Goal: Download file/media

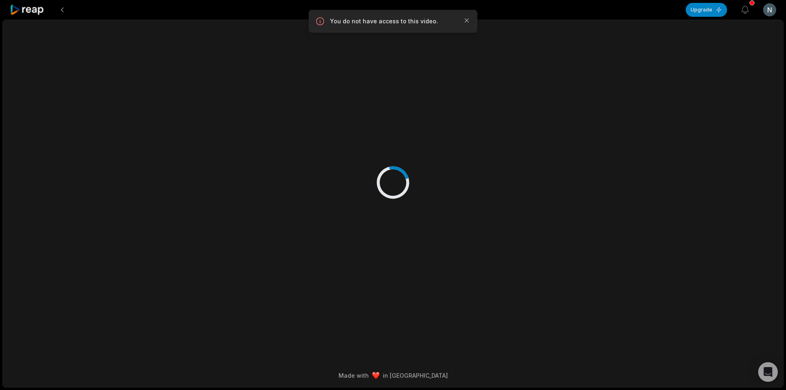
click at [40, 11] on icon at bounding box center [27, 10] width 35 height 11
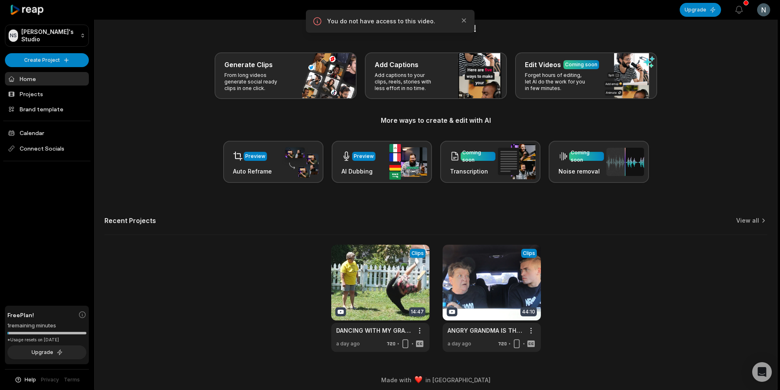
scroll to position [18, 0]
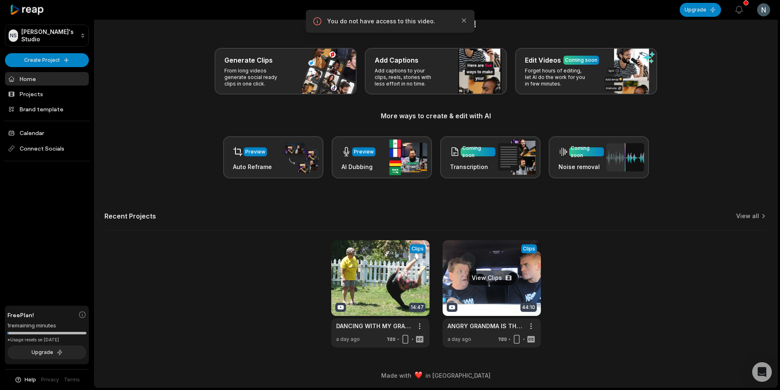
click at [463, 283] on link at bounding box center [492, 293] width 98 height 107
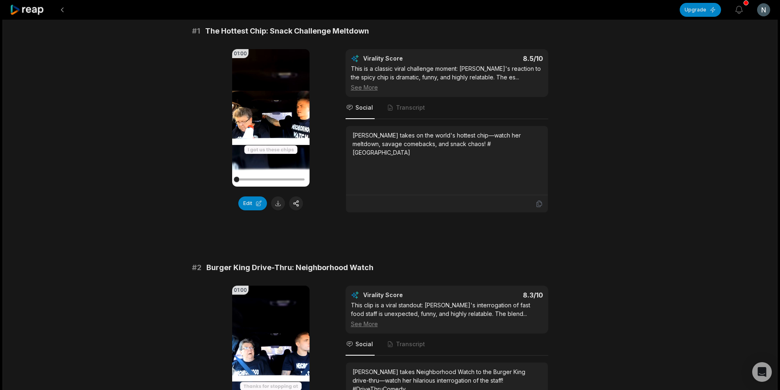
scroll to position [82, 0]
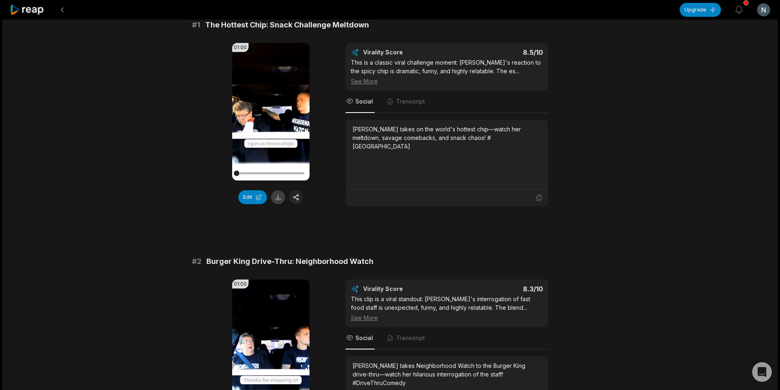
click at [277, 201] on button at bounding box center [278, 197] width 14 height 14
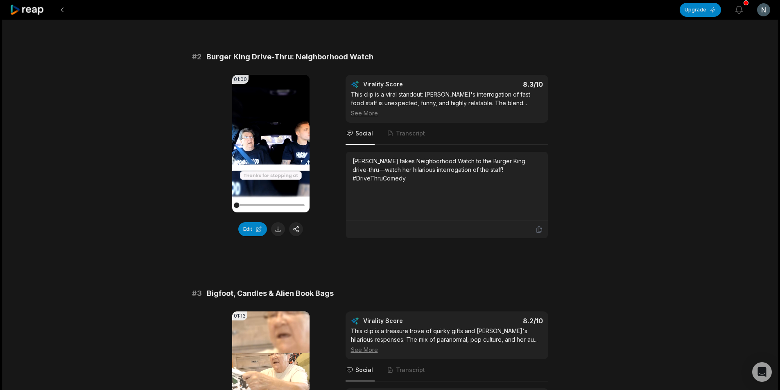
scroll to position [328, 0]
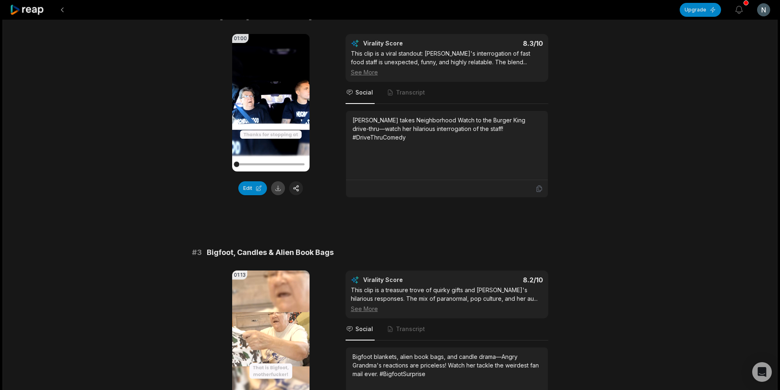
click at [279, 192] on button at bounding box center [278, 188] width 14 height 14
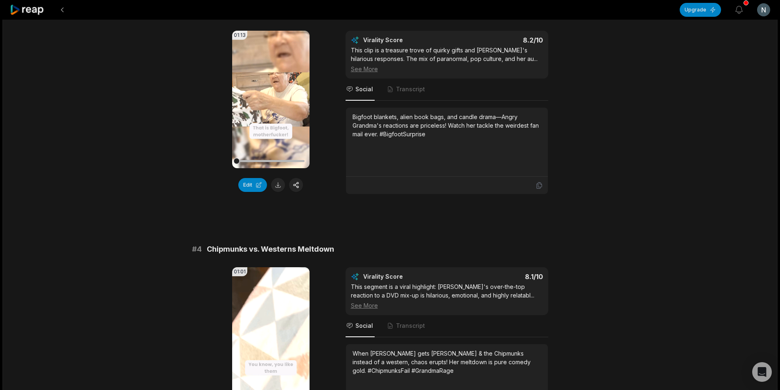
scroll to position [573, 0]
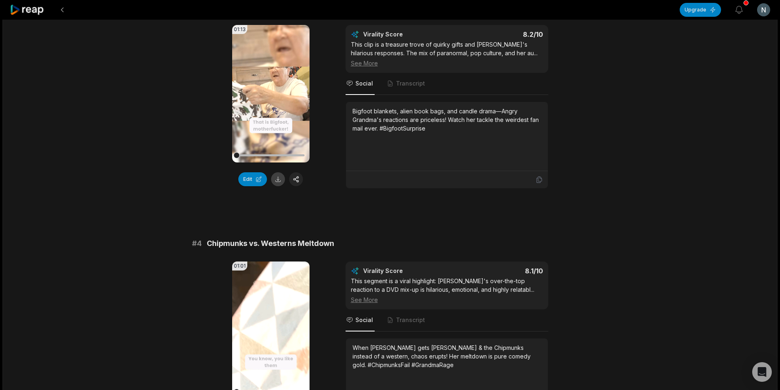
click at [278, 183] on button at bounding box center [278, 179] width 14 height 14
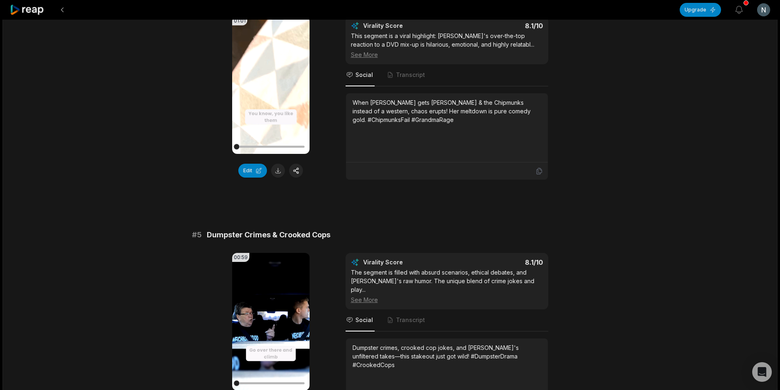
scroll to position [819, 0]
click at [279, 173] on button at bounding box center [278, 170] width 14 height 14
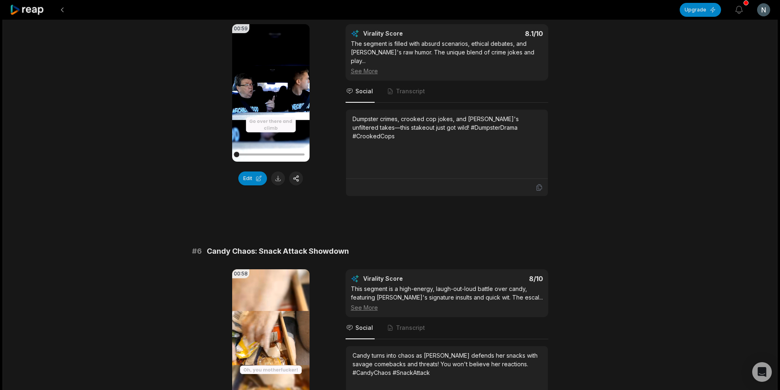
scroll to position [1065, 0]
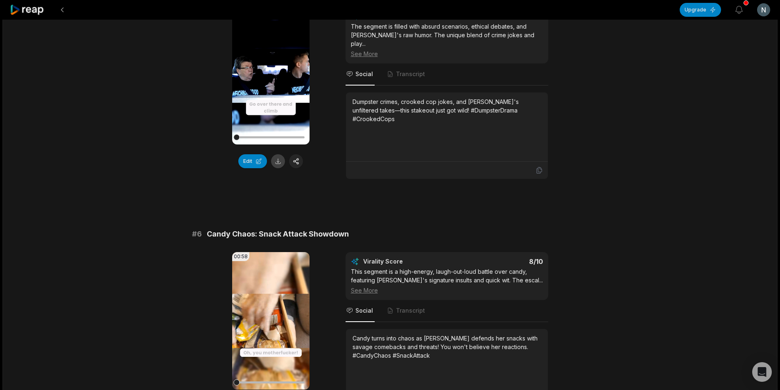
click at [275, 164] on button at bounding box center [278, 161] width 14 height 14
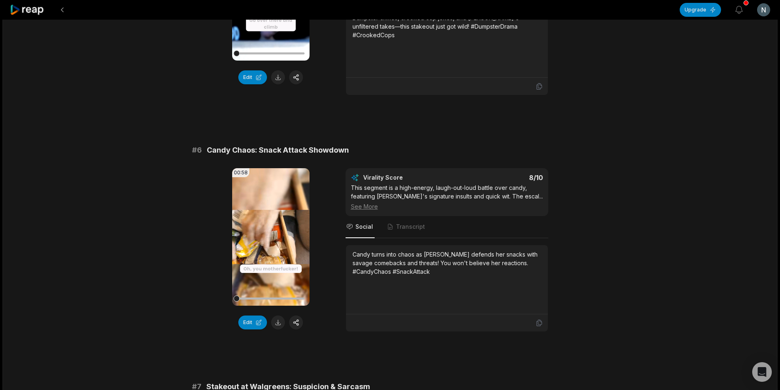
scroll to position [1188, 0]
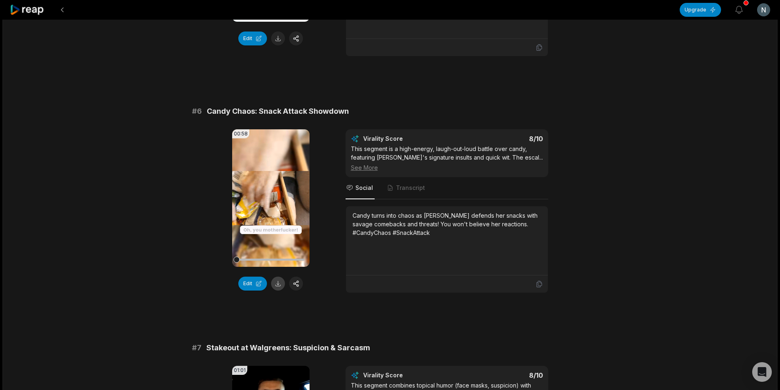
click at [279, 283] on button at bounding box center [278, 284] width 14 height 14
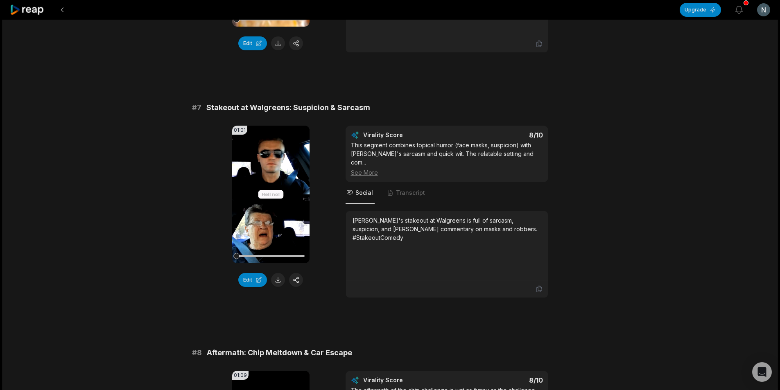
scroll to position [1474, 0]
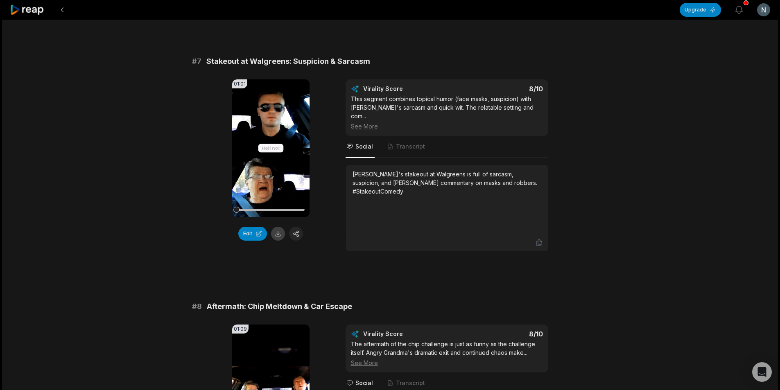
click at [275, 234] on button at bounding box center [278, 234] width 14 height 14
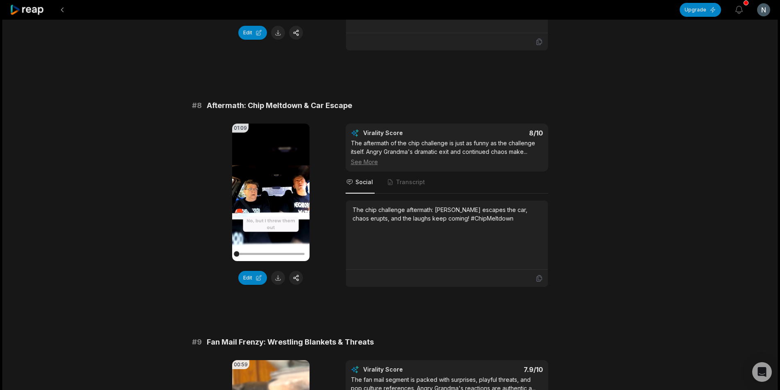
scroll to position [1679, 0]
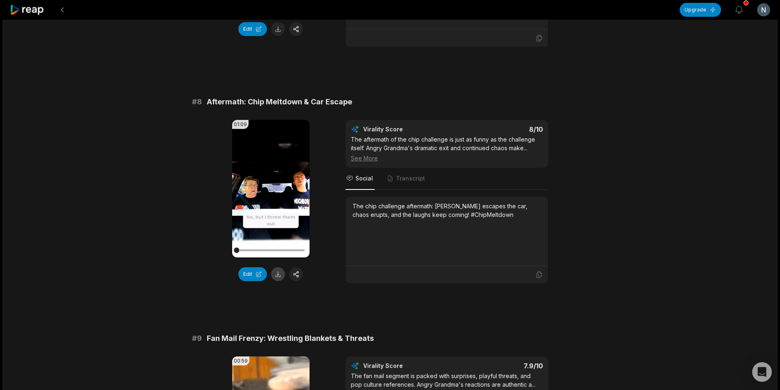
click at [278, 273] on button at bounding box center [278, 274] width 14 height 14
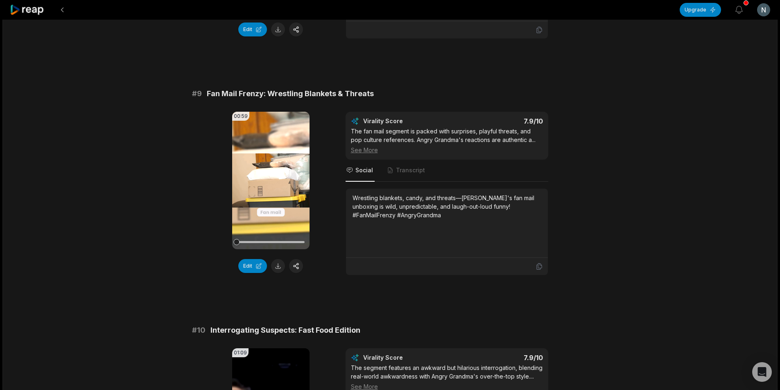
scroll to position [1925, 0]
click at [276, 263] on button at bounding box center [278, 265] width 14 height 14
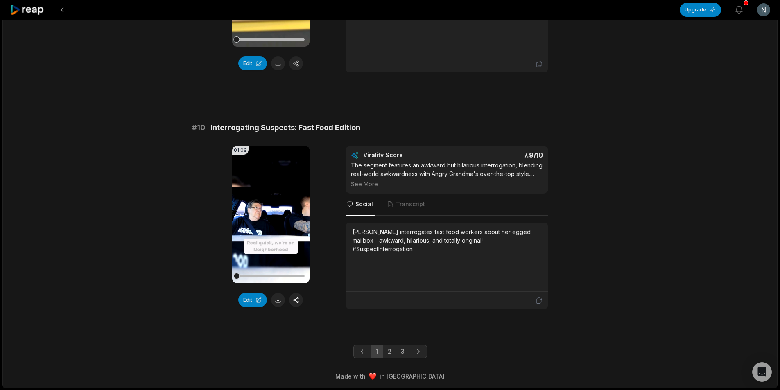
scroll to position [2128, 0]
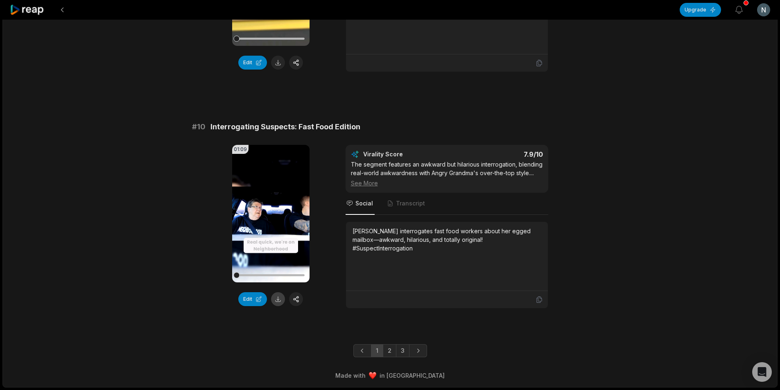
click at [277, 299] on button at bounding box center [278, 299] width 14 height 14
click at [390, 352] on link "2" at bounding box center [390, 350] width 14 height 13
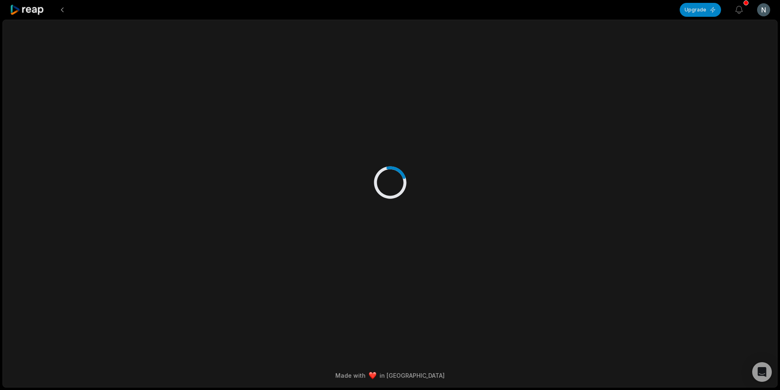
scroll to position [0, 0]
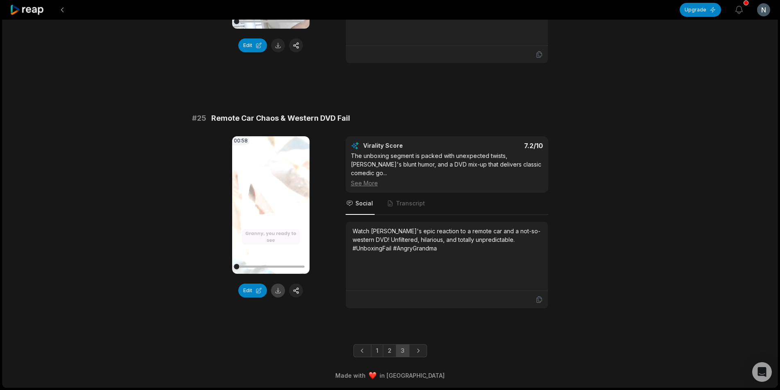
click at [279, 291] on button at bounding box center [278, 291] width 14 height 14
click at [60, 9] on button at bounding box center [62, 9] width 15 height 15
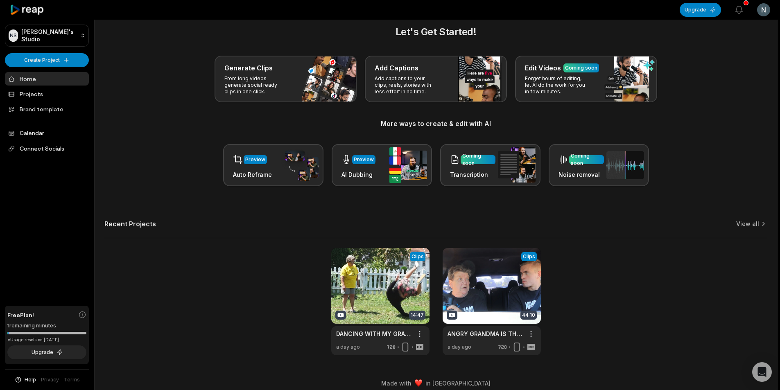
scroll to position [18, 0]
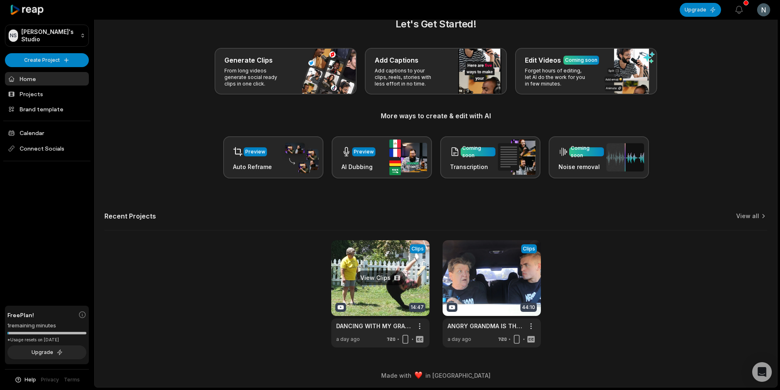
click at [381, 269] on link at bounding box center [380, 293] width 98 height 107
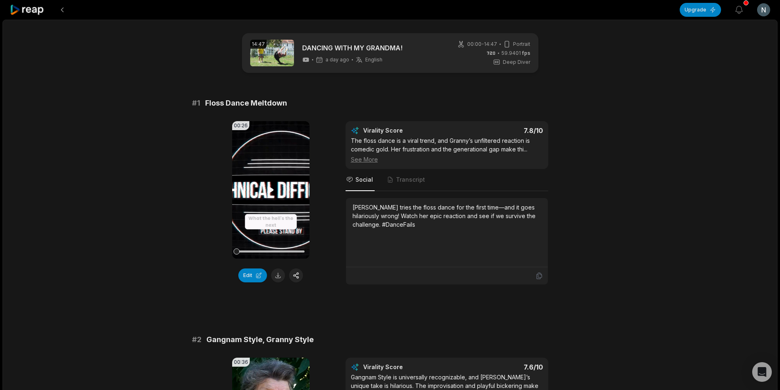
click at [275, 198] on video "Your browser does not support mp4 format." at bounding box center [270, 190] width 77 height 138
click at [288, 182] on video "Your browser does not support mp4 format." at bounding box center [270, 190] width 77 height 138
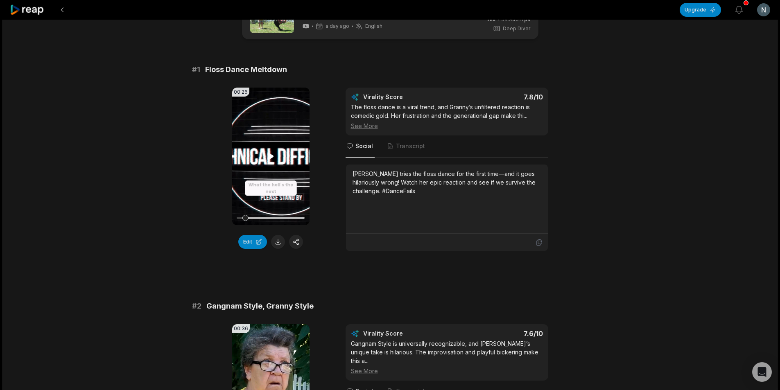
scroll to position [164, 0]
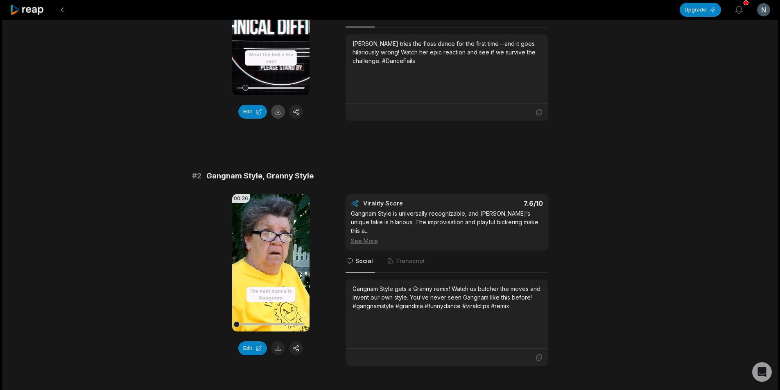
click at [276, 112] on button at bounding box center [278, 112] width 14 height 14
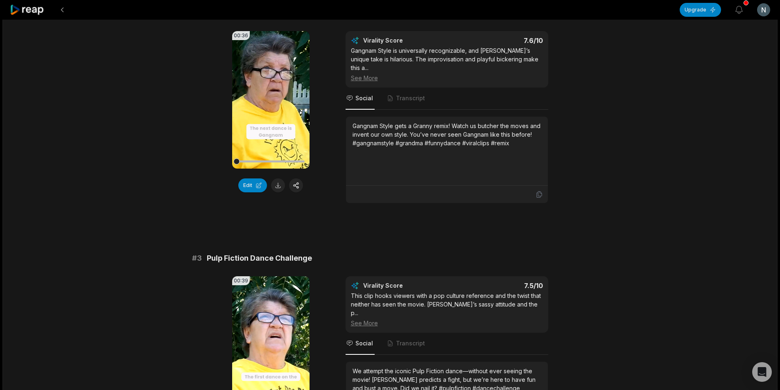
scroll to position [369, 0]
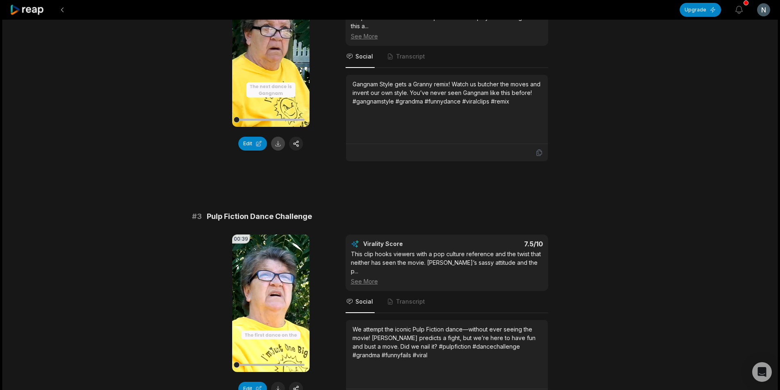
click at [280, 145] on button at bounding box center [278, 144] width 14 height 14
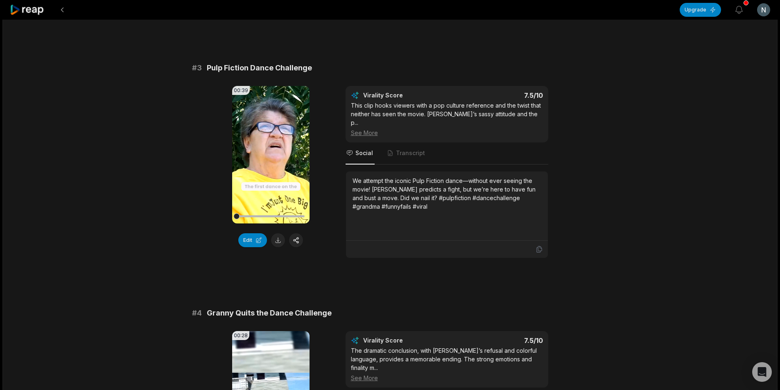
scroll to position [573, 0]
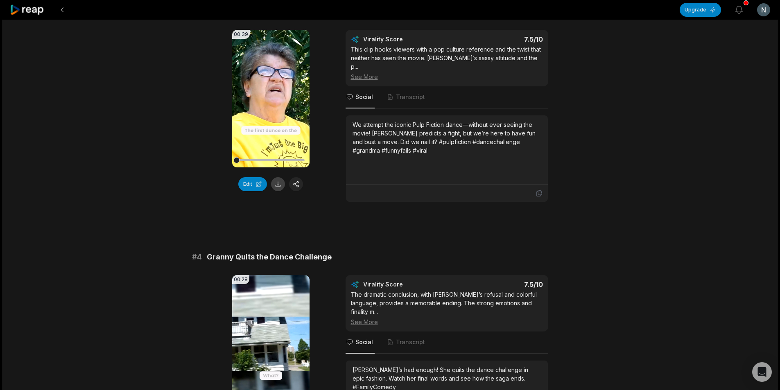
click at [277, 177] on button at bounding box center [278, 184] width 14 height 14
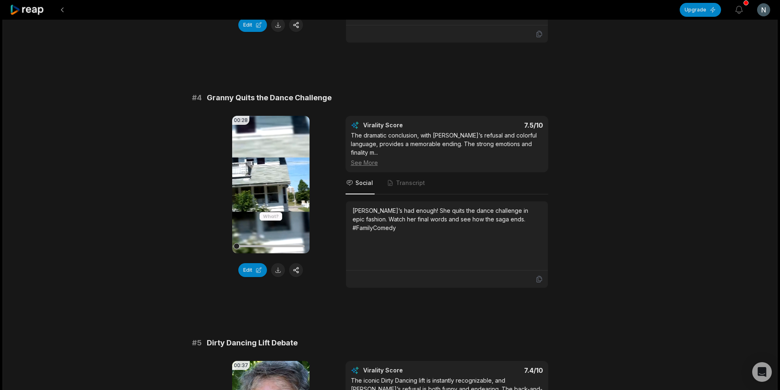
scroll to position [737, 0]
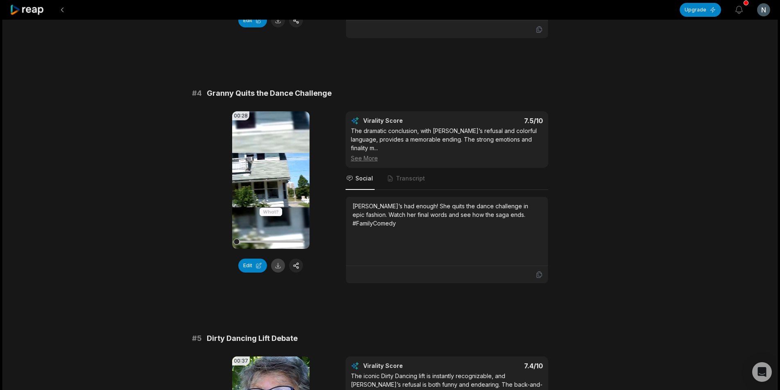
click at [277, 259] on button at bounding box center [278, 266] width 14 height 14
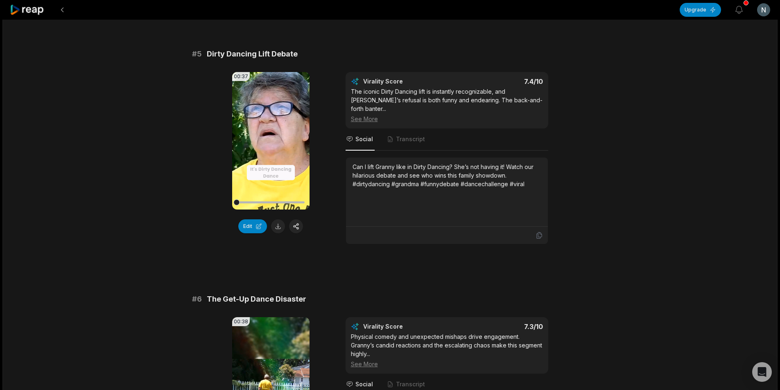
scroll to position [1024, 0]
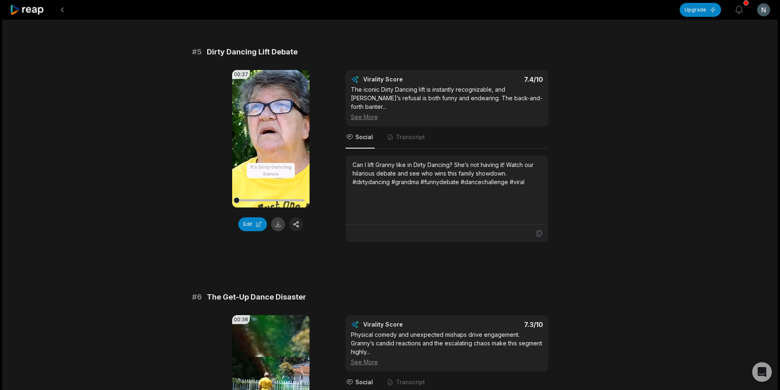
click at [274, 217] on button at bounding box center [278, 224] width 14 height 14
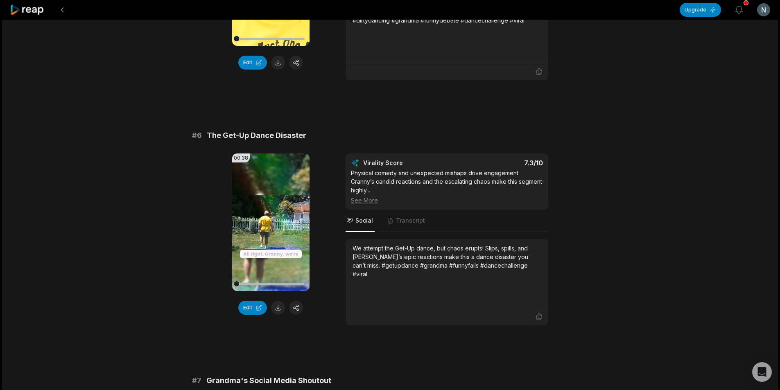
scroll to position [1188, 0]
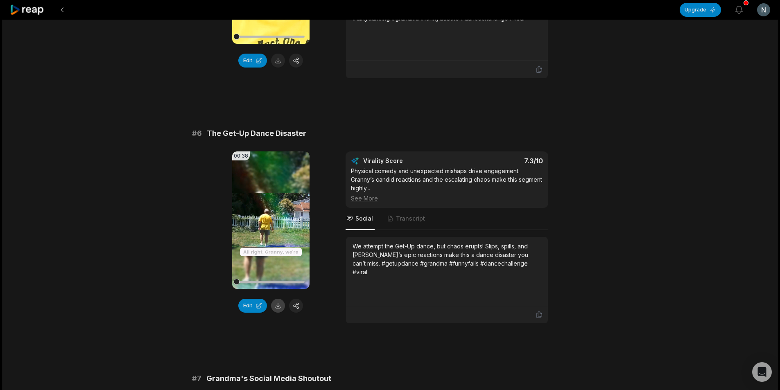
click at [278, 299] on button at bounding box center [278, 306] width 14 height 14
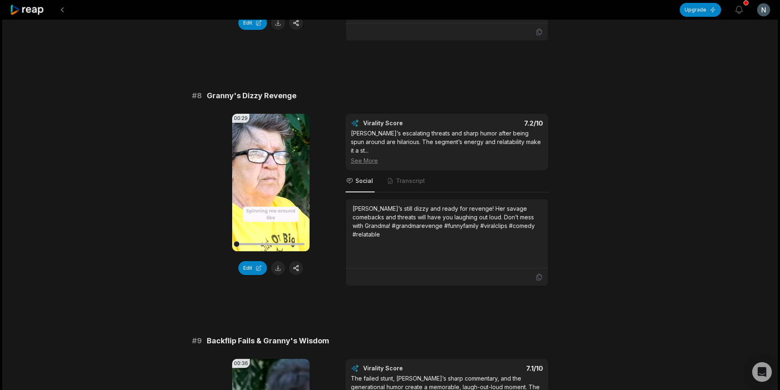
scroll to position [1720, 0]
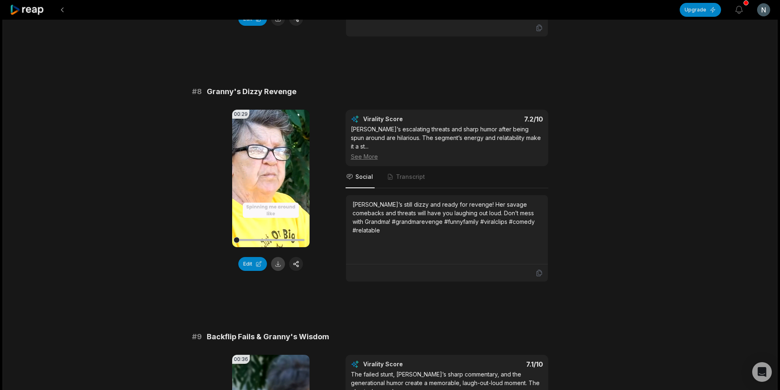
click at [281, 257] on button at bounding box center [278, 264] width 14 height 14
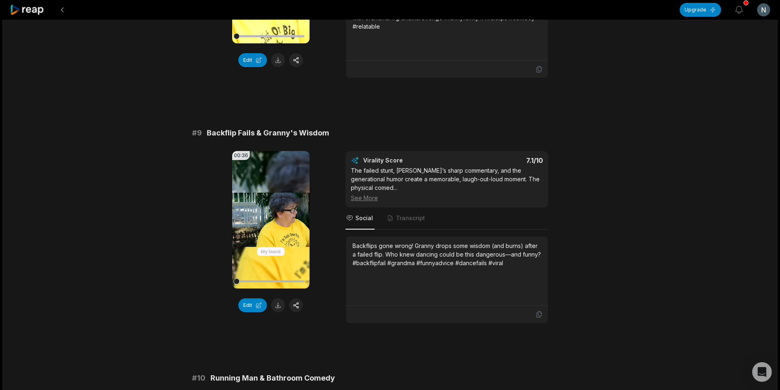
scroll to position [1925, 0]
click at [278, 298] on button at bounding box center [278, 305] width 14 height 14
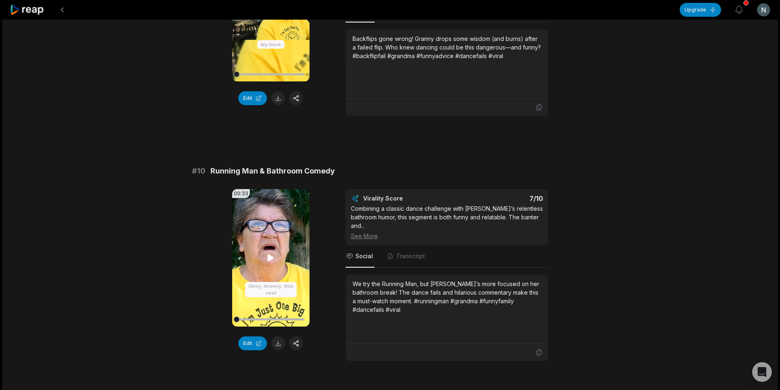
scroll to position [2133, 0]
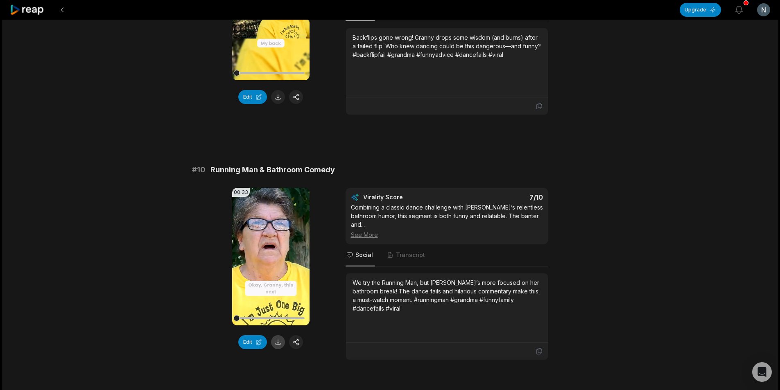
click at [277, 335] on button at bounding box center [278, 342] width 14 height 14
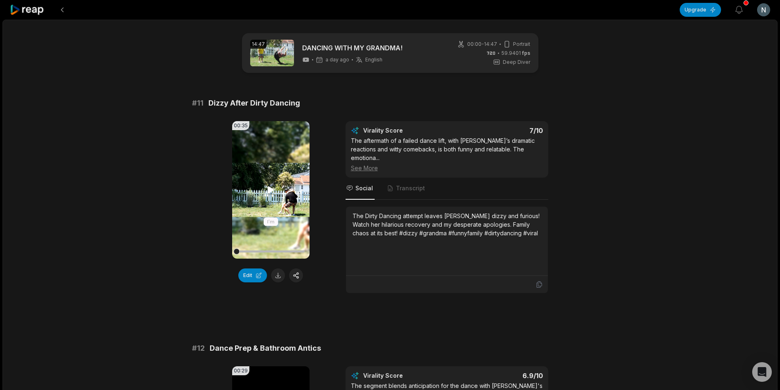
click at [272, 203] on video "Your browser does not support mp4 format." at bounding box center [270, 190] width 77 height 138
click at [272, 206] on video "Your browser does not support mp4 format." at bounding box center [270, 190] width 77 height 138
click at [279, 276] on button at bounding box center [278, 276] width 14 height 14
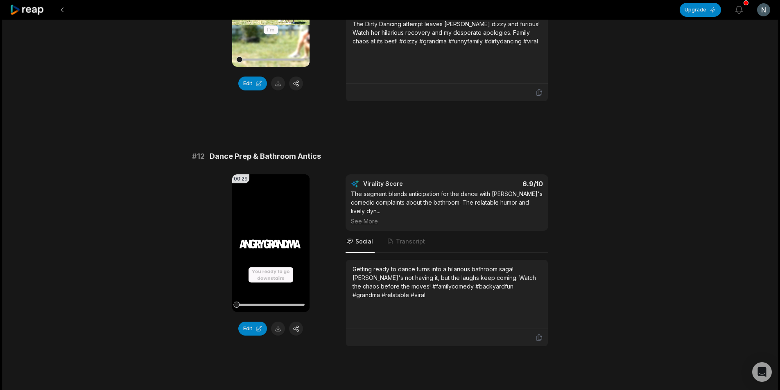
scroll to position [205, 0]
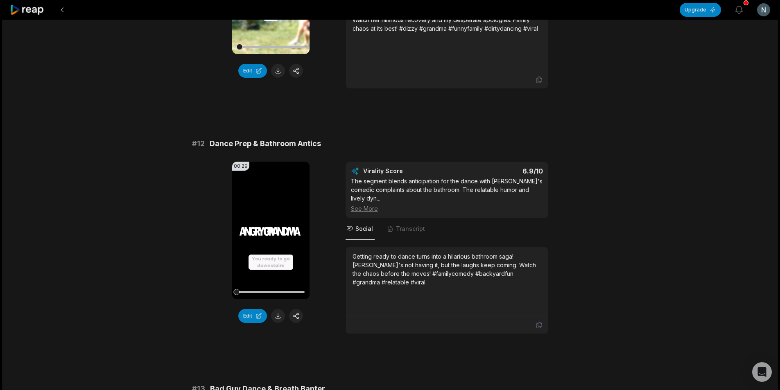
click at [267, 229] on video "Your browser does not support mp4 format." at bounding box center [270, 231] width 77 height 138
click at [280, 309] on button at bounding box center [278, 316] width 14 height 14
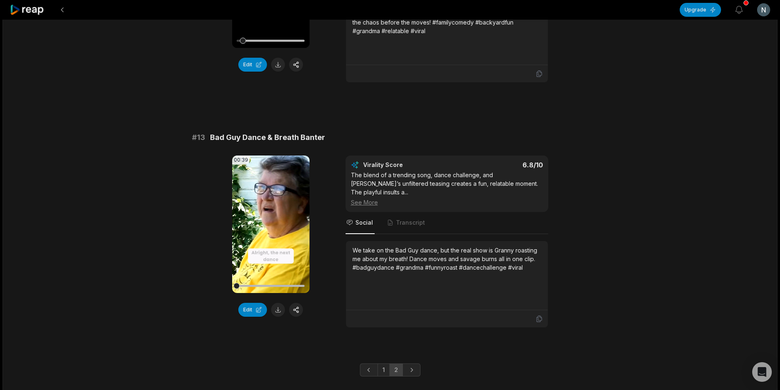
scroll to position [458, 0]
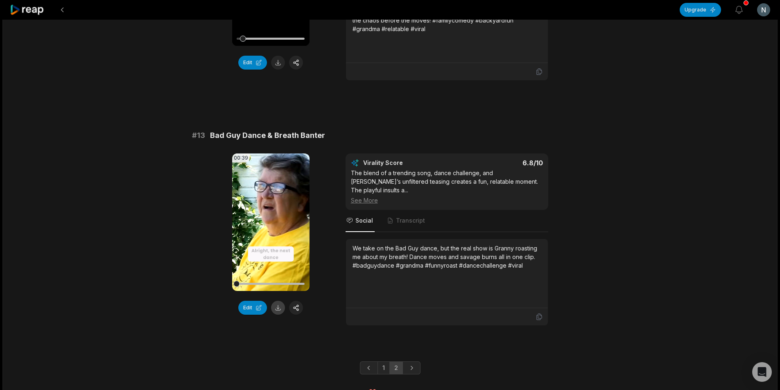
click at [281, 301] on button at bounding box center [278, 308] width 14 height 14
